Goal: Check status: Check status

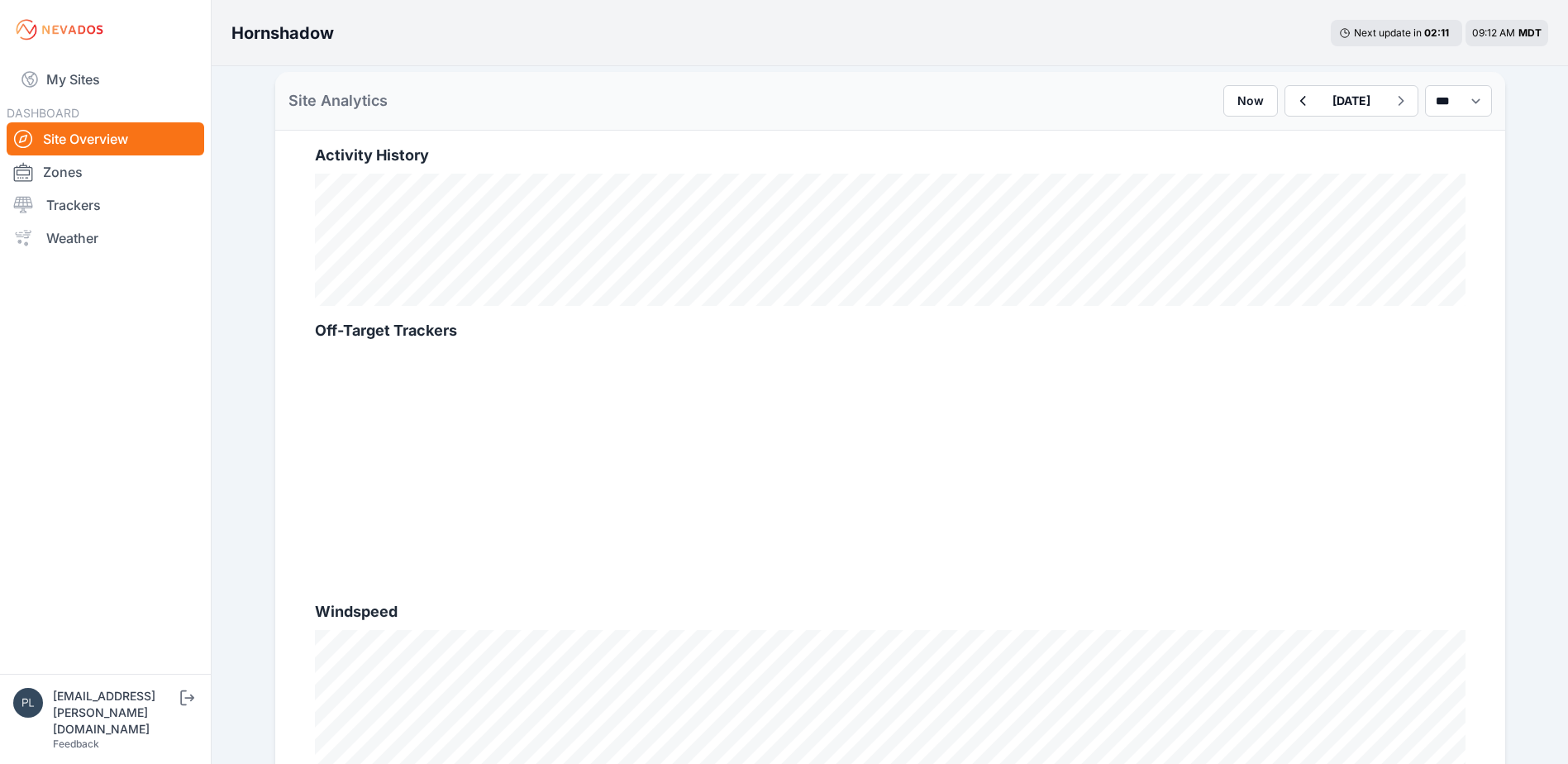
scroll to position [579, 0]
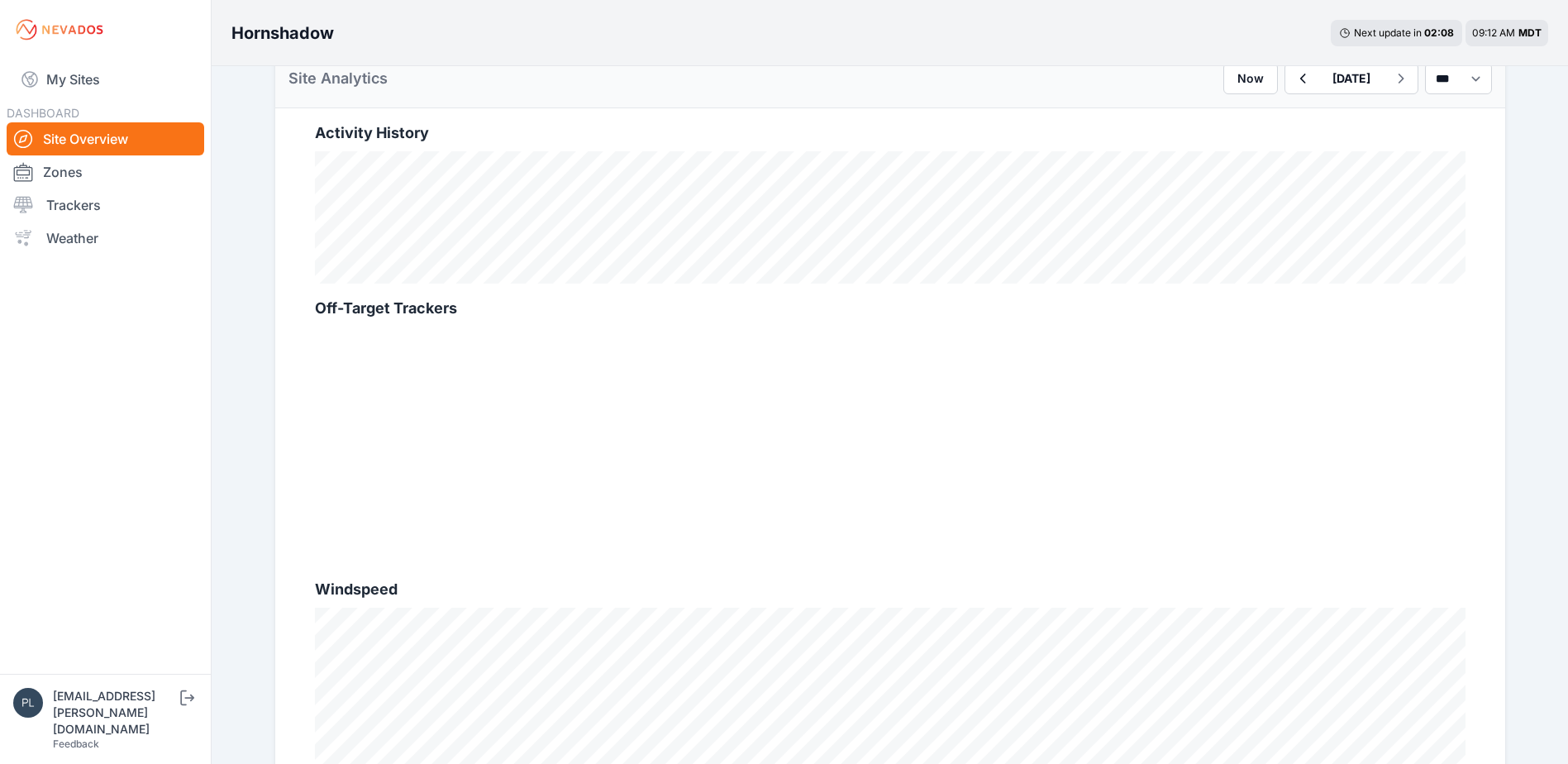
click at [198, 398] on nav "My Sites DASHBOARD Site Overview Zones Trackers Weather" at bounding box center [105, 360] width 211 height 601
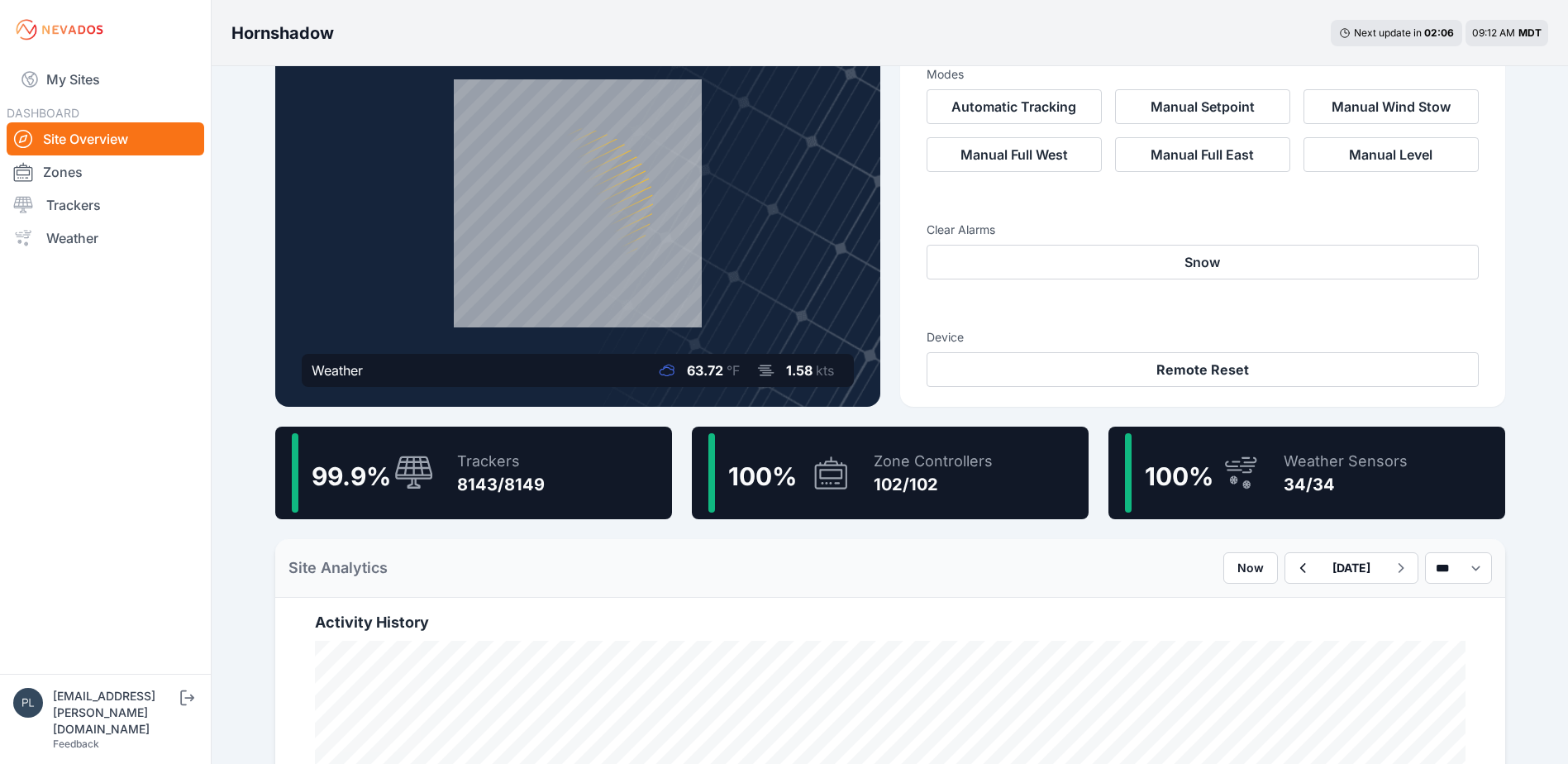
scroll to position [83, 0]
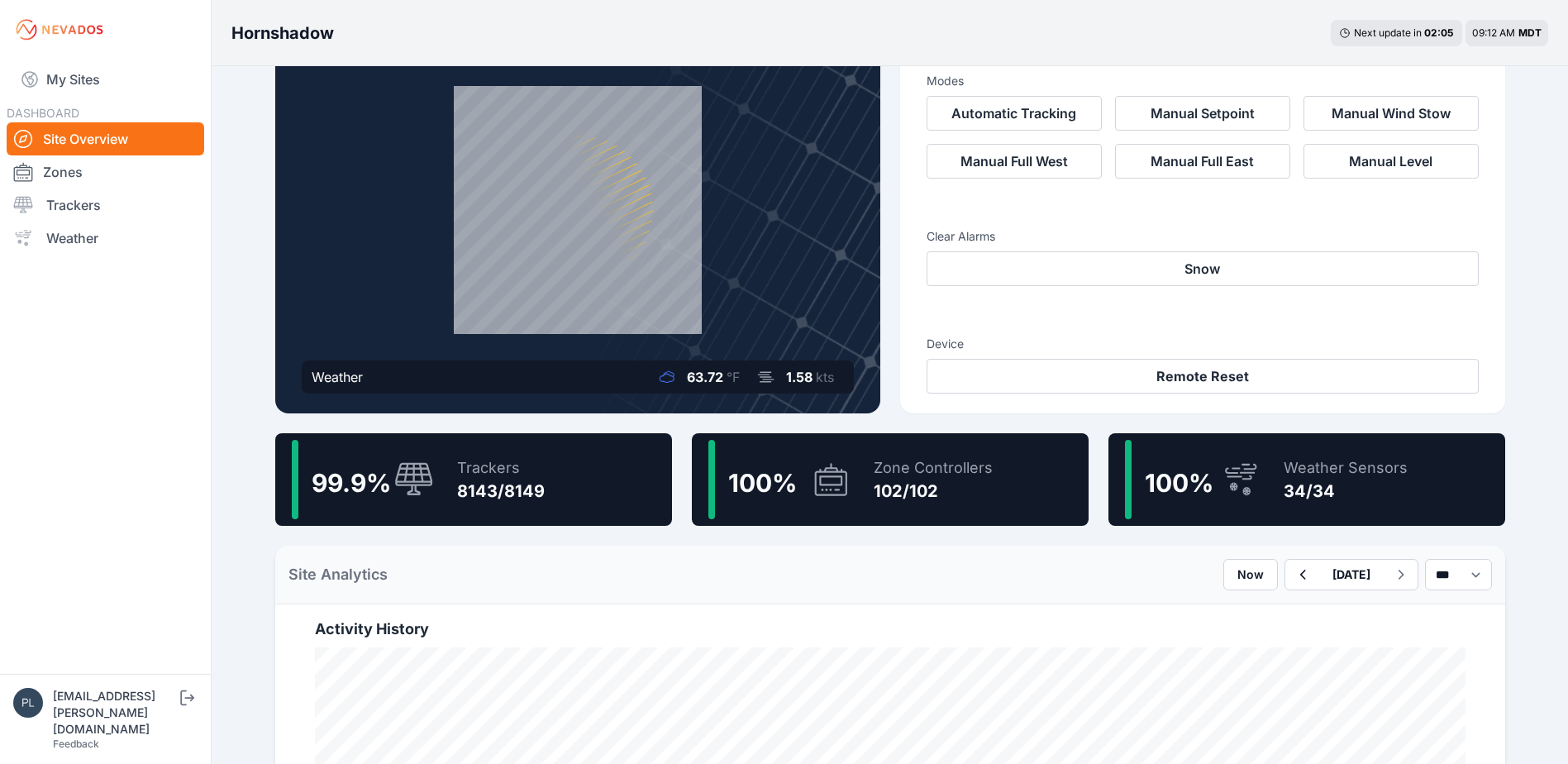
click at [386, 449] on div "99.9 %" at bounding box center [363, 479] width 143 height 79
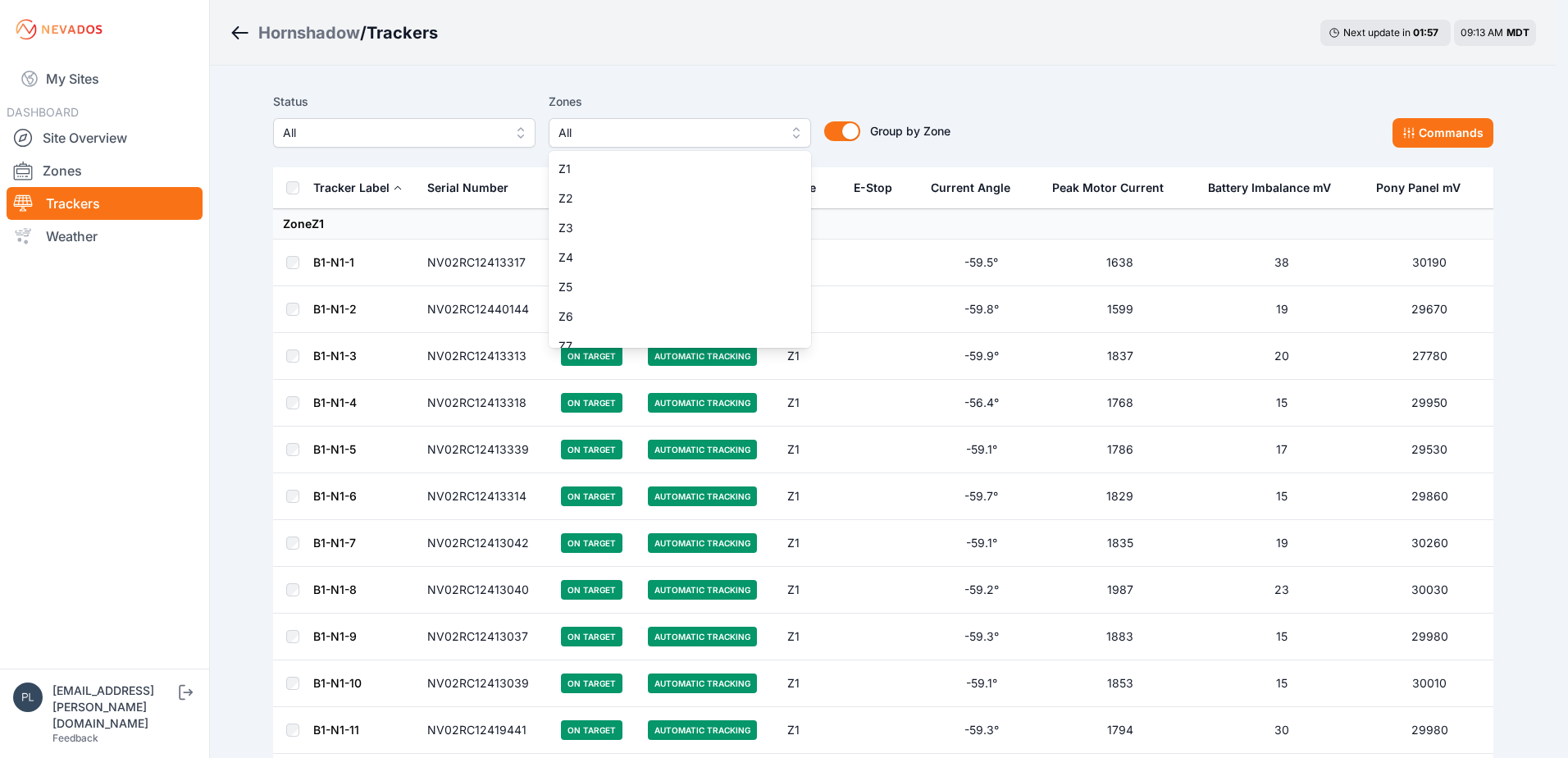
click at [740, 139] on span "All" at bounding box center [668, 132] width 220 height 19
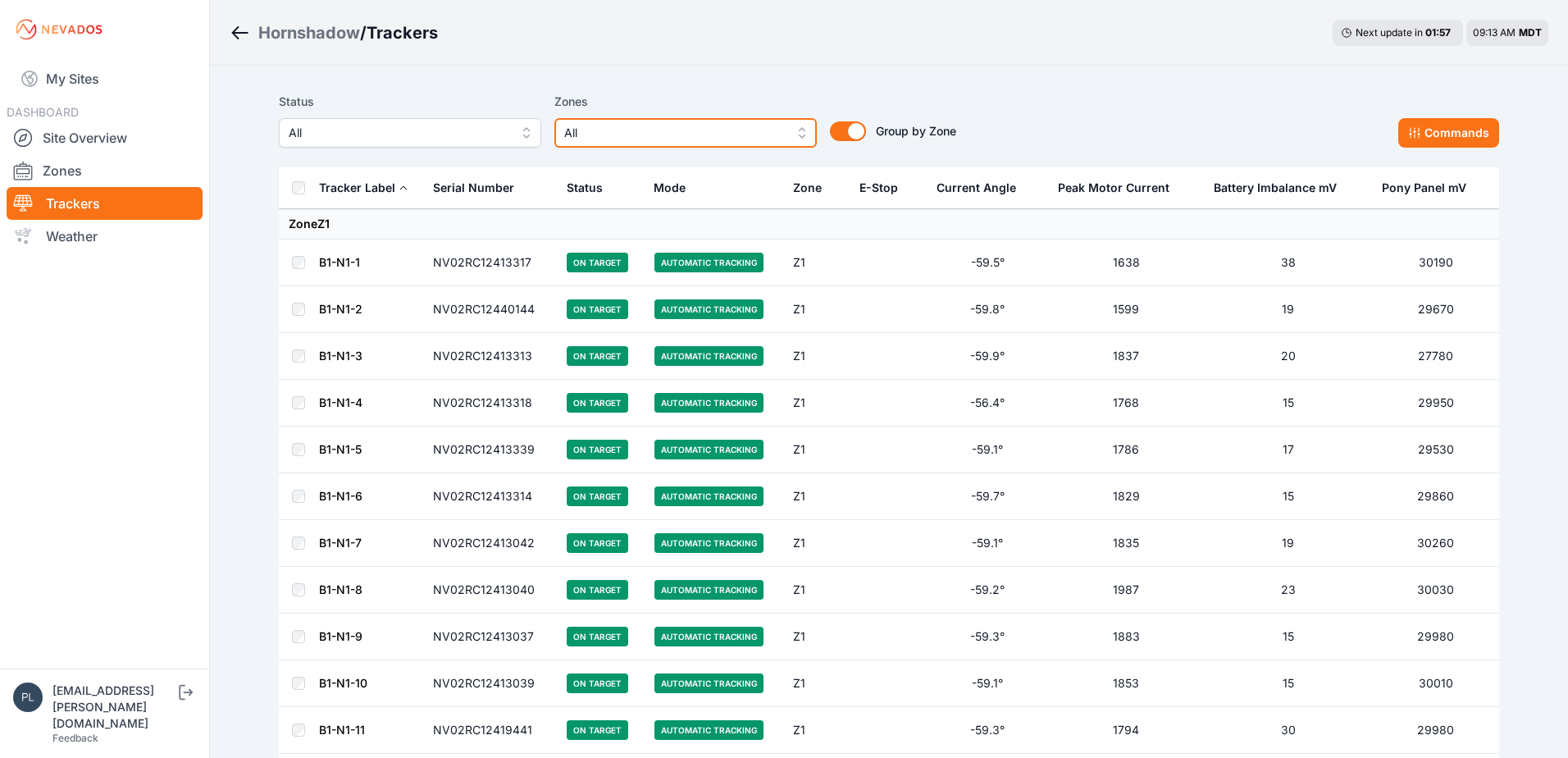
click at [740, 139] on span "All" at bounding box center [674, 132] width 220 height 19
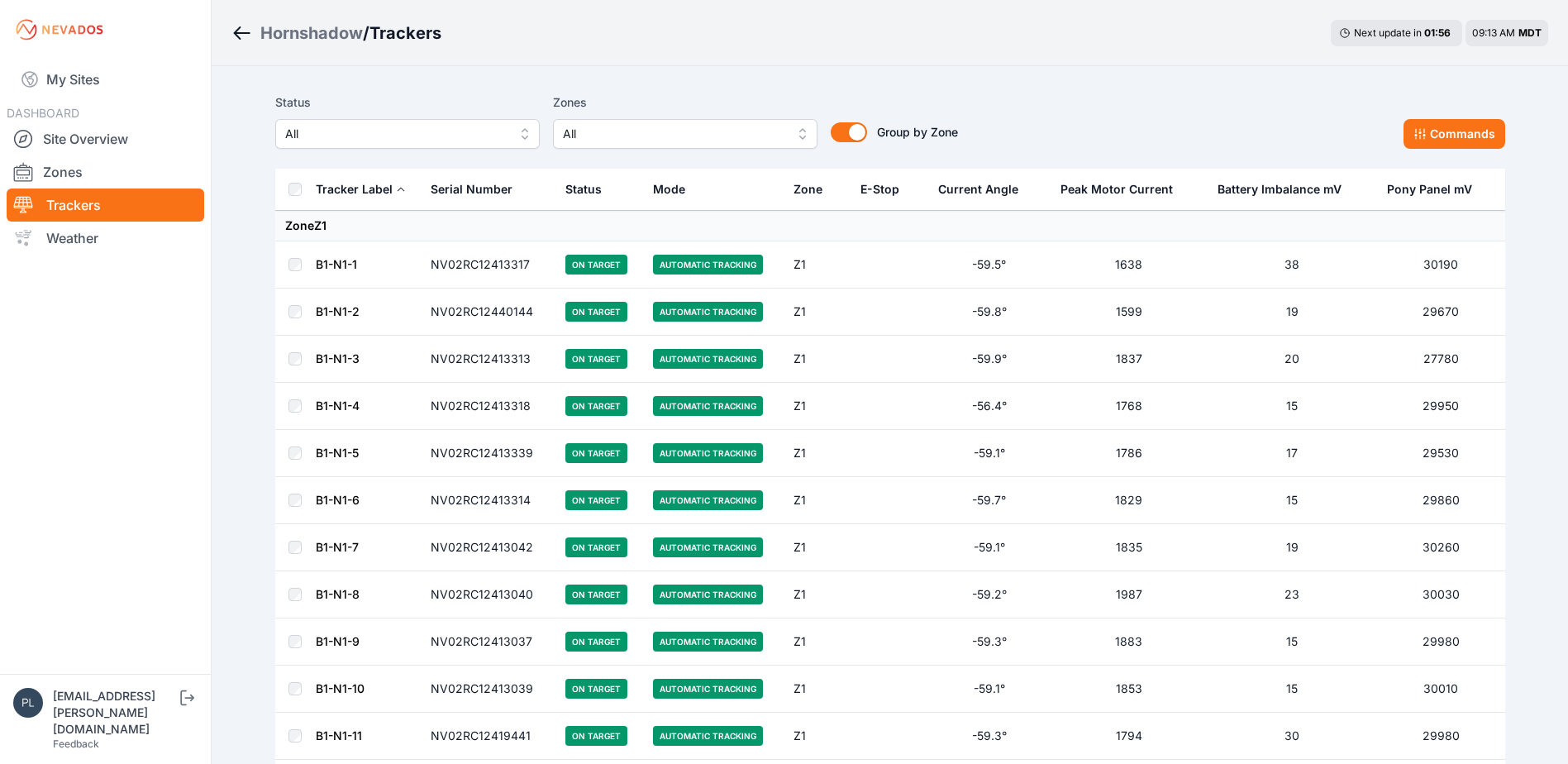
click at [483, 143] on span "All" at bounding box center [396, 133] width 222 height 20
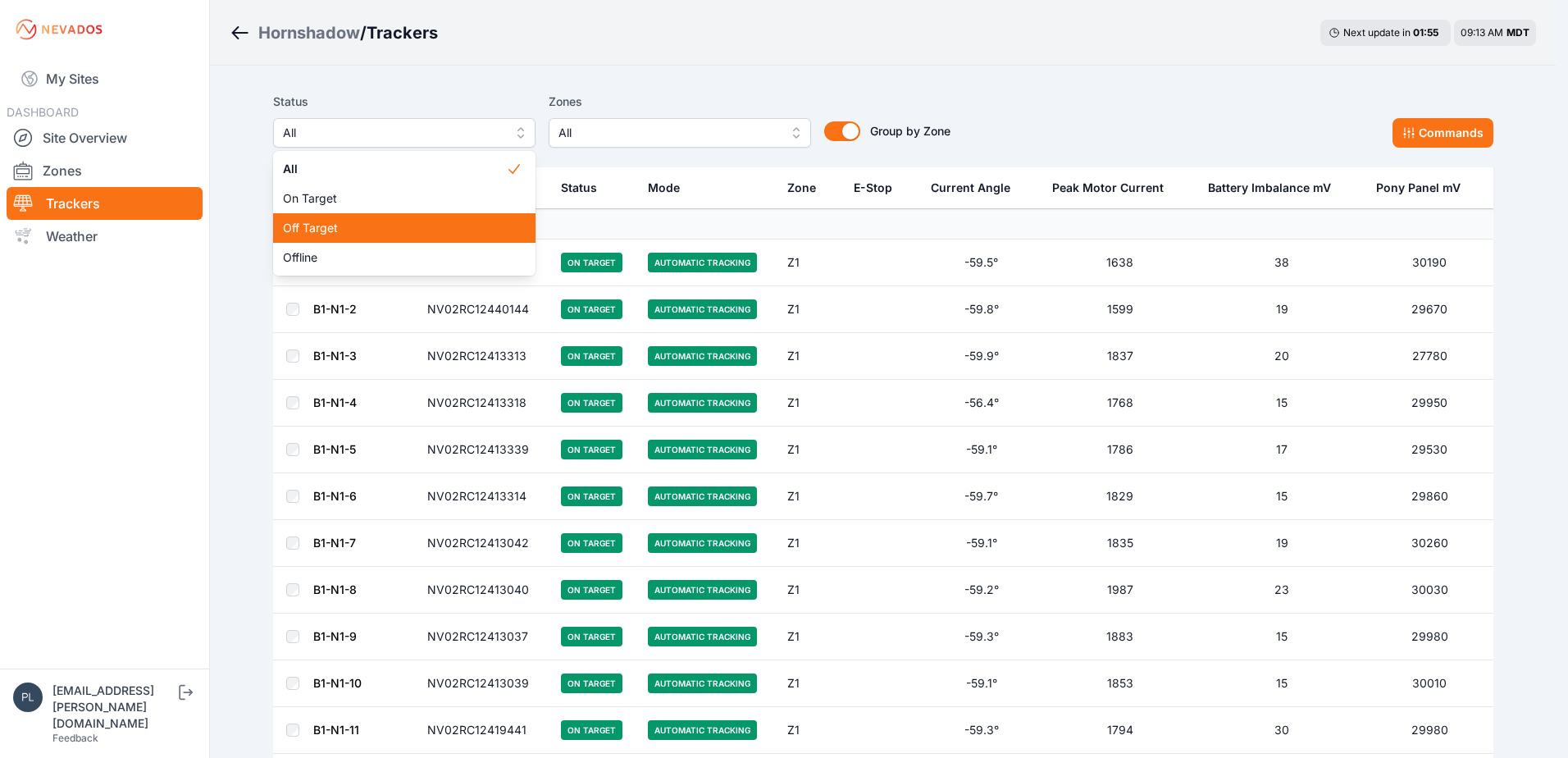
click at [455, 223] on span "Off Target" at bounding box center [394, 228] width 223 height 17
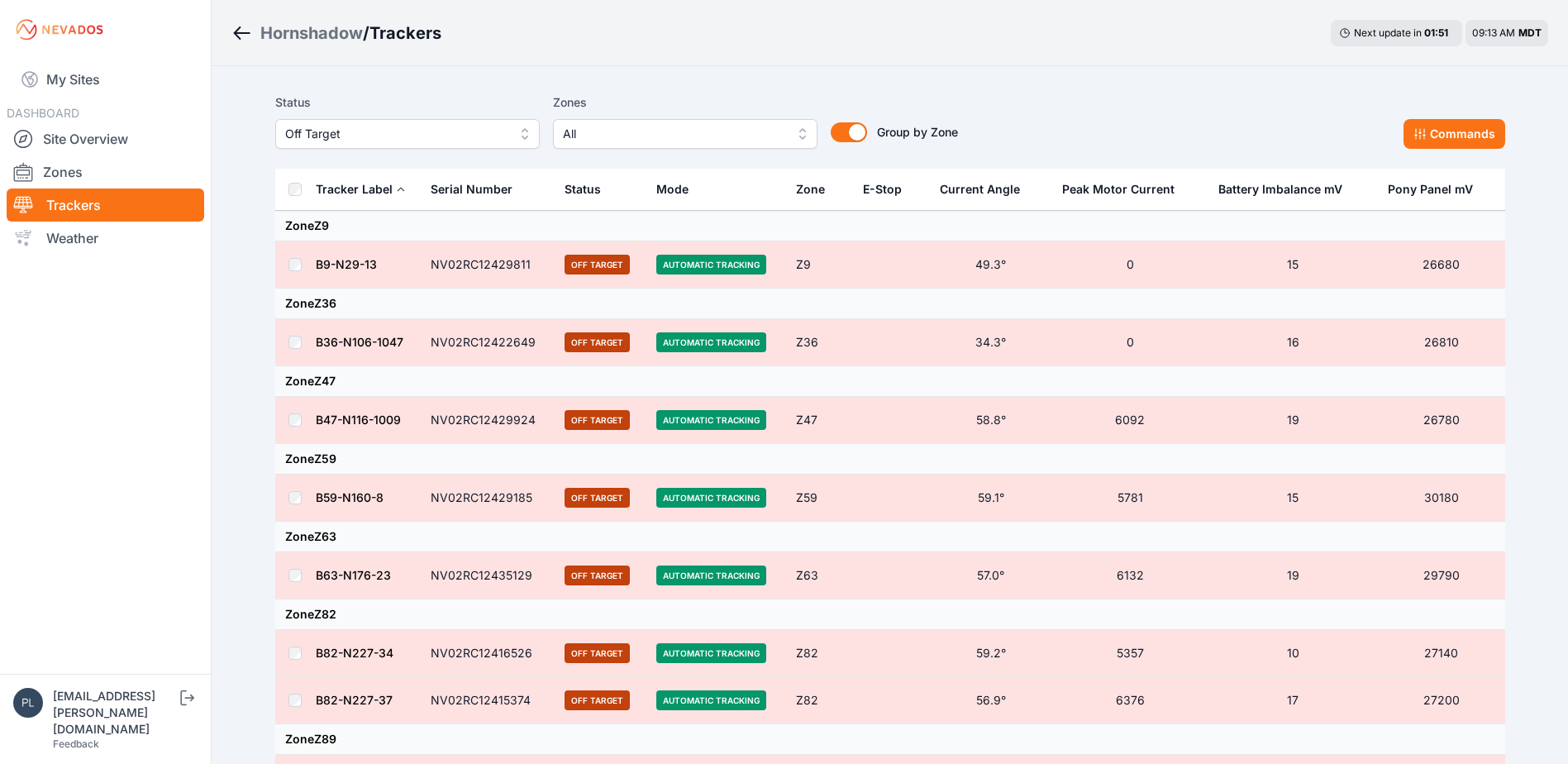
click at [431, 130] on span "Off Target" at bounding box center [396, 133] width 222 height 20
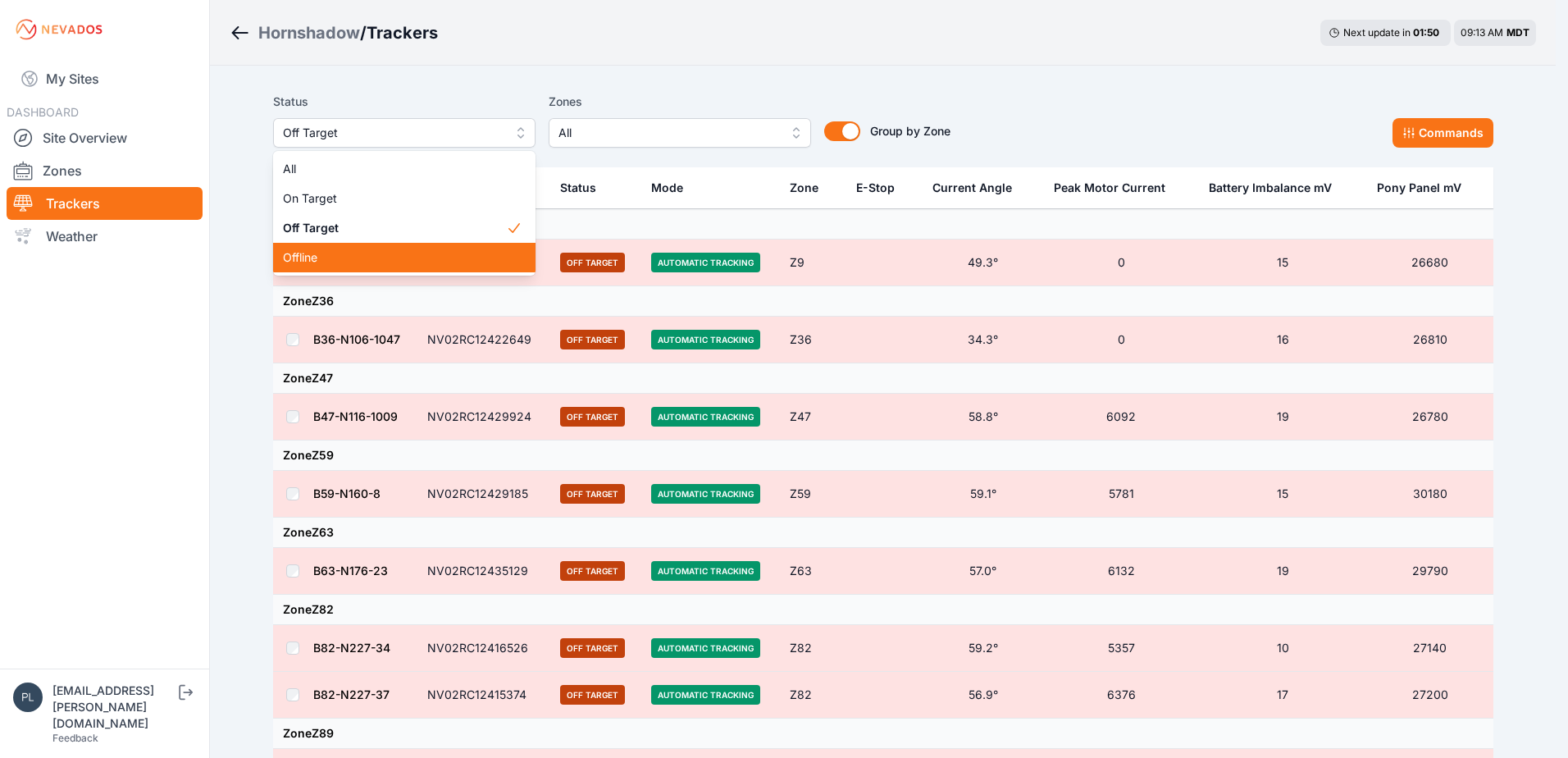
click at [382, 266] on div "Offline" at bounding box center [404, 258] width 263 height 30
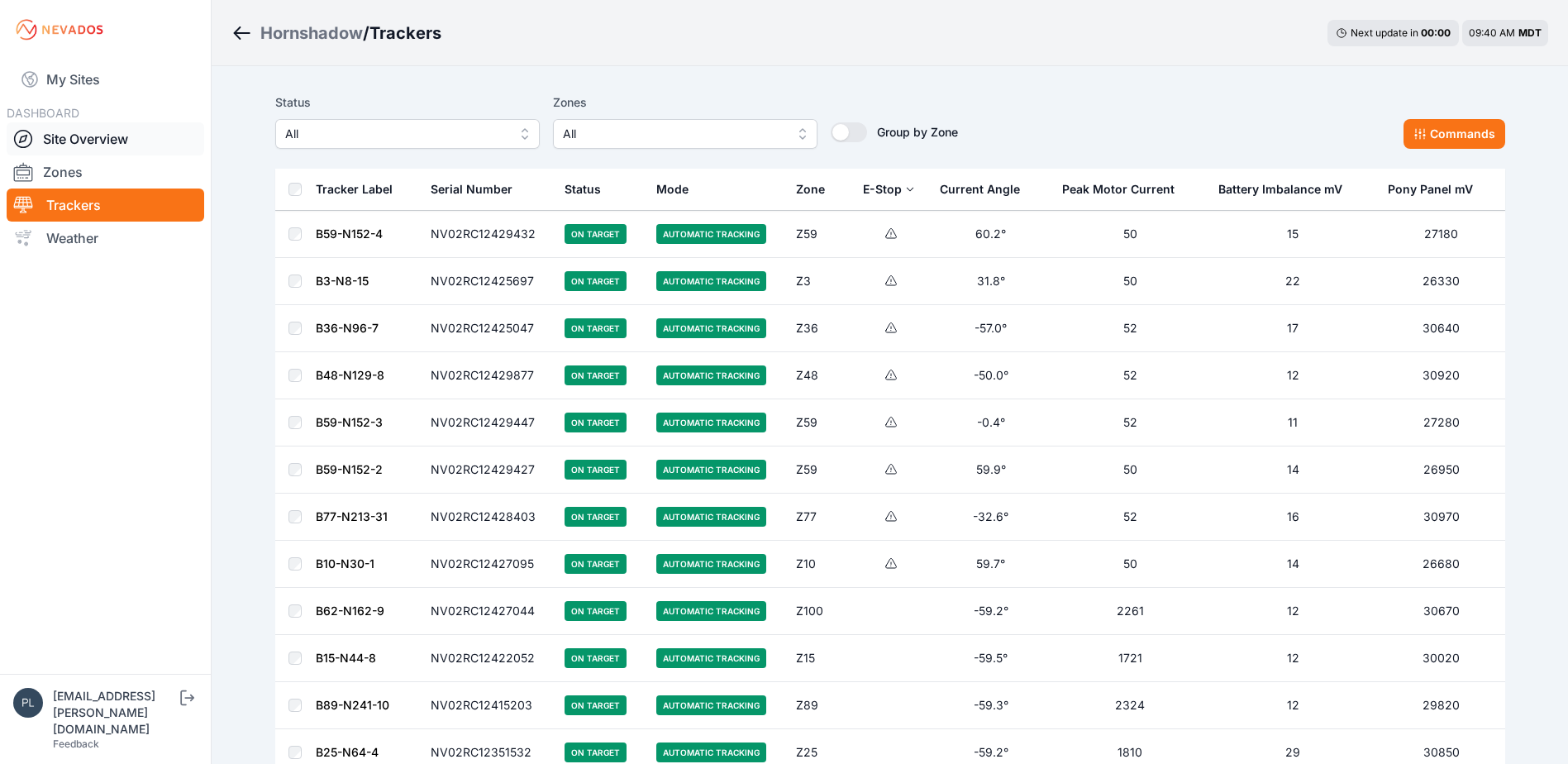
click at [128, 143] on link "Site Overview" at bounding box center [105, 138] width 198 height 33
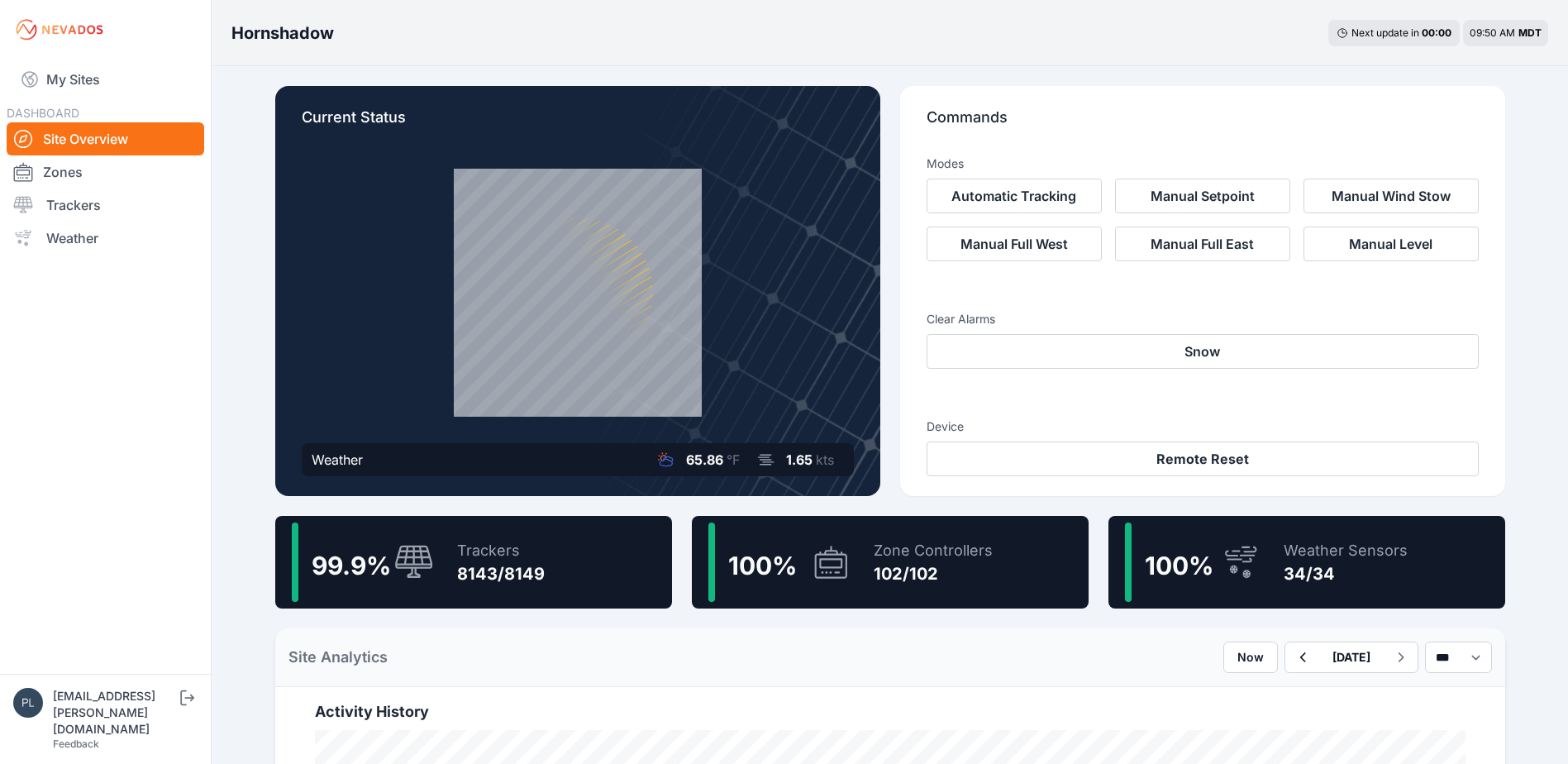
click at [80, 492] on nav "My Sites DASHBOARD Site Overview Zones Trackers Weather" at bounding box center [105, 360] width 211 height 601
